Goal: Task Accomplishment & Management: Complete application form

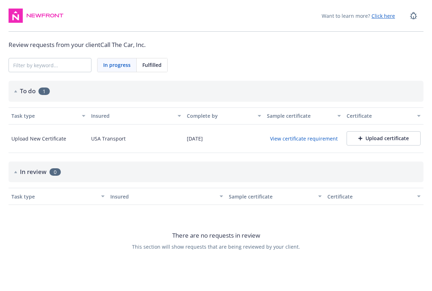
click at [377, 137] on div "Upload certificate" at bounding box center [383, 138] width 51 height 7
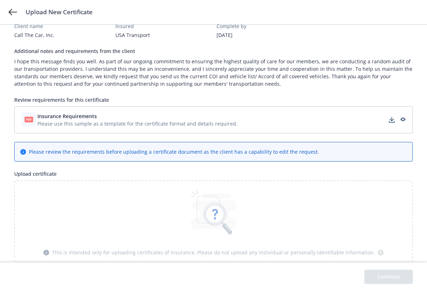
scroll to position [16, 0]
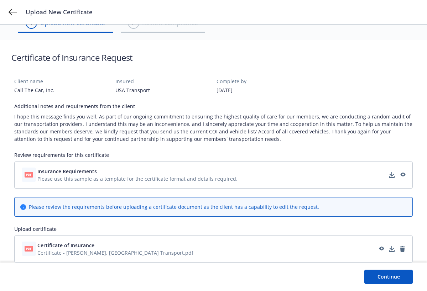
click at [394, 275] on button "Continue" at bounding box center [388, 277] width 48 height 14
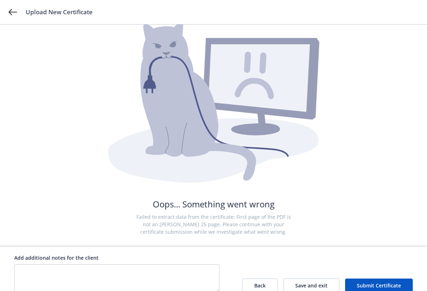
scroll to position [60, 0]
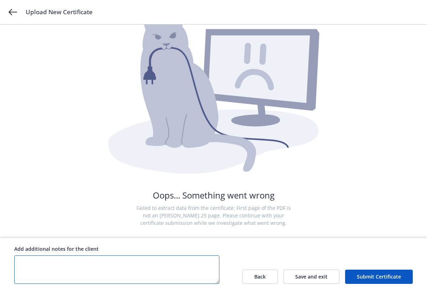
click at [26, 265] on textarea at bounding box center [116, 269] width 205 height 28
click at [375, 276] on button "Submit Certificate" at bounding box center [379, 277] width 68 height 14
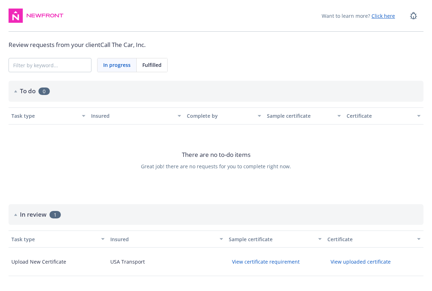
click at [358, 264] on button "View uploaded certificate" at bounding box center [360, 261] width 67 height 11
